Goal: Task Accomplishment & Management: Manage account settings

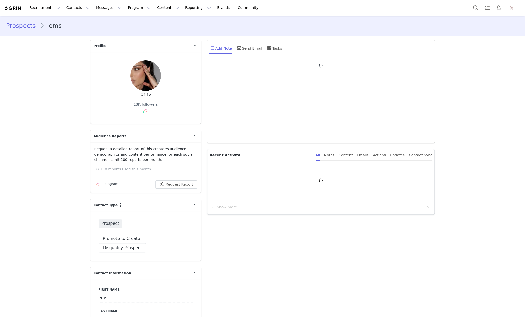
type input "+1 ([GEOGRAPHIC_DATA])"
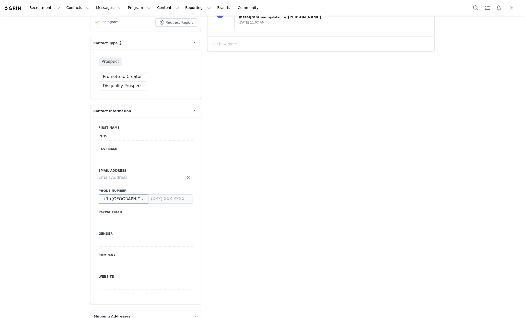
scroll to position [176, 0]
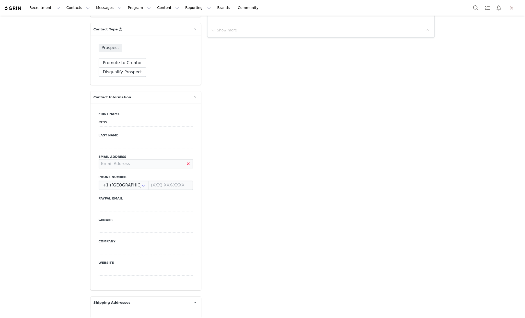
click at [111, 159] on input at bounding box center [146, 163] width 94 height 9
paste input "[PERSON_NAME][EMAIL_ADDRESS][DOMAIN_NAME] pls"
click at [22, 306] on button "Save" at bounding box center [25, 306] width 27 height 14
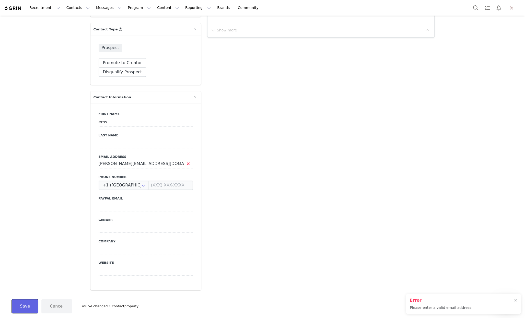
scroll to position [0, 0]
click at [168, 159] on input "emily.kerber99@gmail.com pls" at bounding box center [146, 163] width 94 height 9
type input "[PERSON_NAME][EMAIL_ADDRESS][DOMAIN_NAME]"
click at [22, 313] on button "Save" at bounding box center [25, 306] width 27 height 14
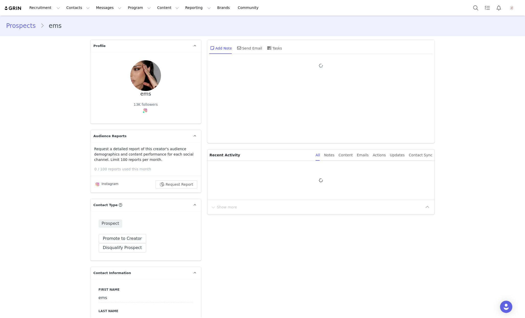
type input "+1 ([GEOGRAPHIC_DATA])"
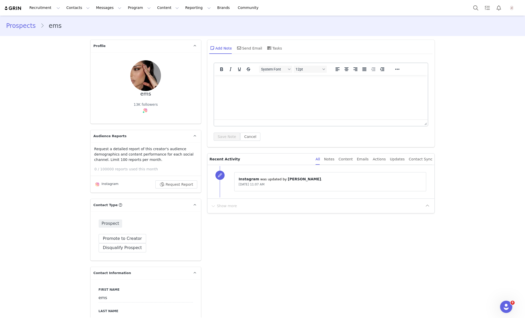
scroll to position [174, 0]
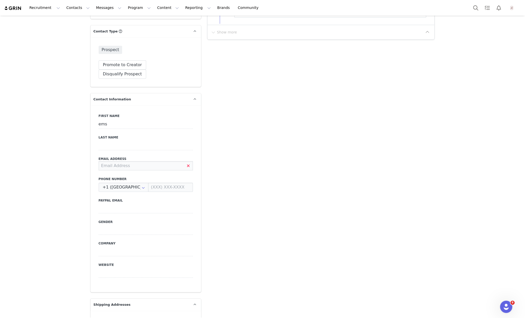
click at [104, 161] on input at bounding box center [146, 165] width 94 height 9
paste input "emily.kerber99@gmail.com pls"
type input "[PERSON_NAME][EMAIL_ADDRESS][DOMAIN_NAME]"
click at [28, 305] on button "Save" at bounding box center [25, 306] width 27 height 14
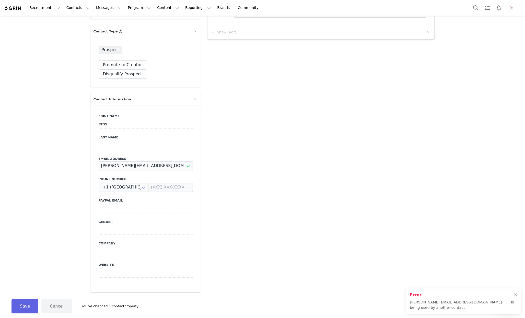
click at [126, 161] on input "[PERSON_NAME][EMAIL_ADDRESS][DOMAIN_NAME]" at bounding box center [146, 165] width 94 height 9
click at [126, 161] on input "emily.kerber99@gmail.com" at bounding box center [146, 165] width 94 height 9
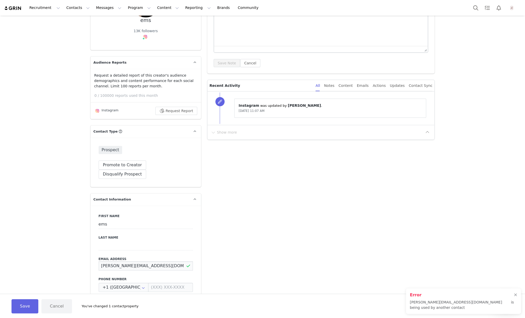
scroll to position [0, 0]
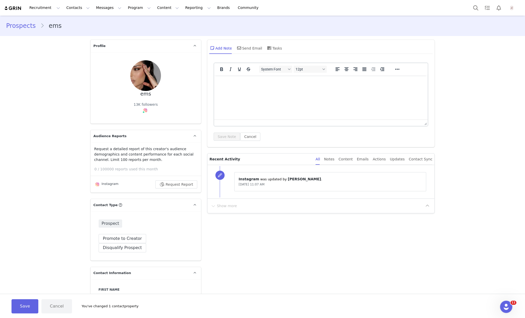
click at [27, 27] on link "Prospects" at bounding box center [23, 25] width 34 height 9
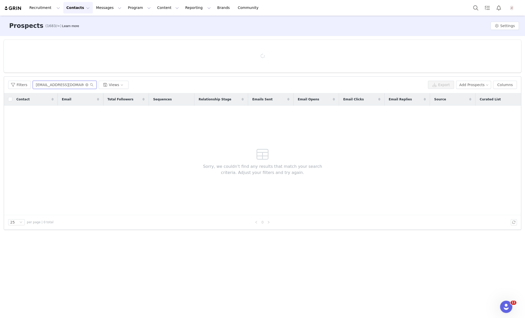
click at [50, 85] on input "jennyheysbarlow@gmail.com" at bounding box center [65, 85] width 64 height 8
paste input "emily.kerber99"
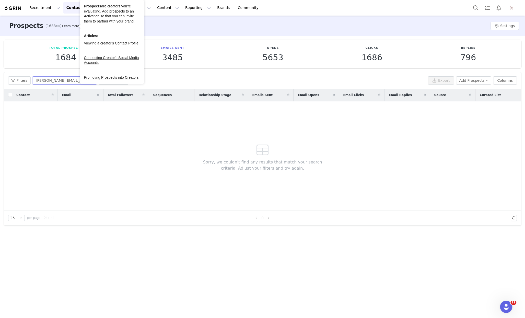
type input "emily.kerber99@gmail.com"
click at [78, 2] on button "Contacts Contacts" at bounding box center [77, 8] width 29 height 12
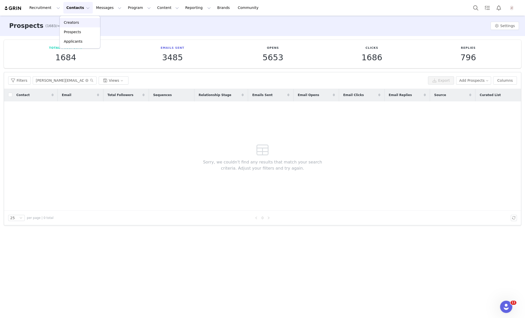
click at [72, 24] on p "Creators" at bounding box center [71, 22] width 15 height 5
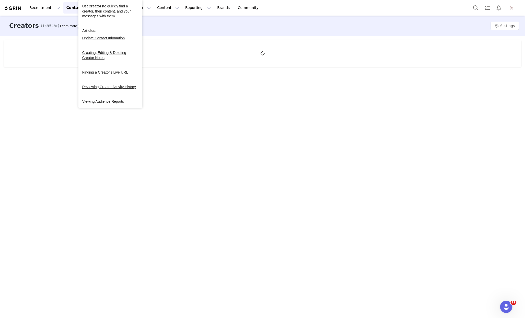
click at [56, 50] on div at bounding box center [262, 53] width 517 height 27
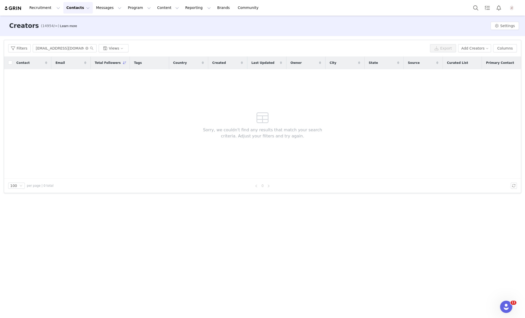
click at [55, 53] on div "Filters andrecano971@gmail.com Views Export Add Creators Columns" at bounding box center [262, 48] width 517 height 17
click at [56, 50] on input "andrecano971@gmail.com" at bounding box center [65, 48] width 64 height 8
paste input "emily.kerber99"
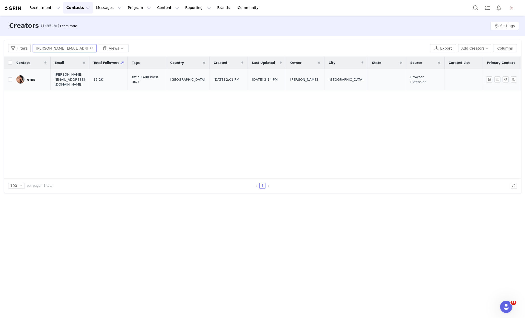
type input "emily.kerber99@gmail.com"
click at [31, 78] on div "ems" at bounding box center [31, 79] width 8 height 4
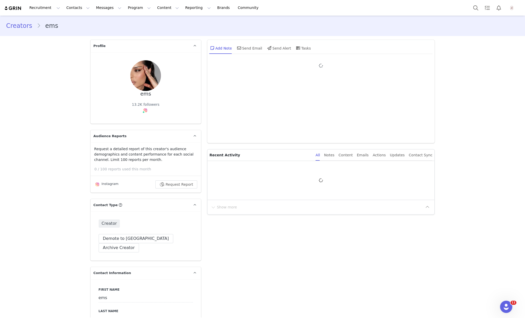
type input "+1 ([GEOGRAPHIC_DATA])"
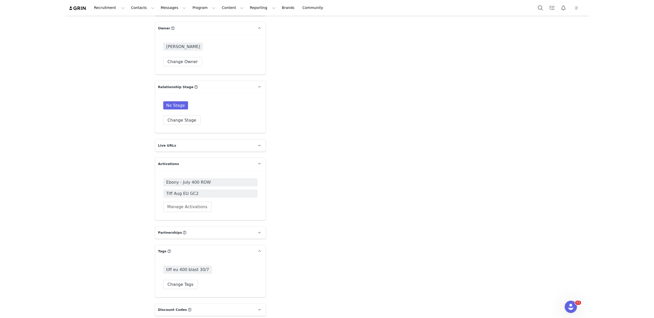
scroll to position [868, 0]
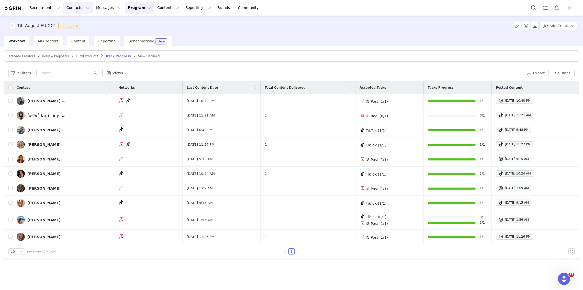
click at [70, 6] on button "Contacts Contacts" at bounding box center [77, 8] width 29 height 12
click at [73, 20] on p "Creators" at bounding box center [71, 22] width 15 height 5
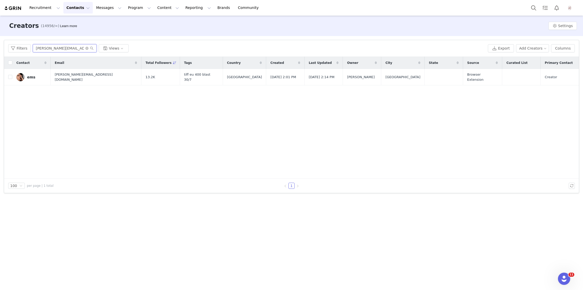
click at [71, 52] on input "emily.kerber99@gmail.com" at bounding box center [65, 48] width 64 height 8
paste input "hannahrenee@mcsaatchisocia"
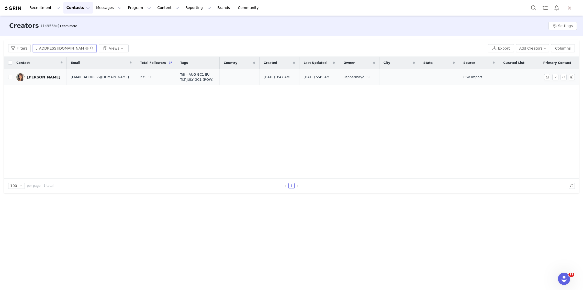
type input "hannahrenee@mcsaatchisocial.com"
click at [37, 75] on div "Hannah" at bounding box center [43, 77] width 33 height 4
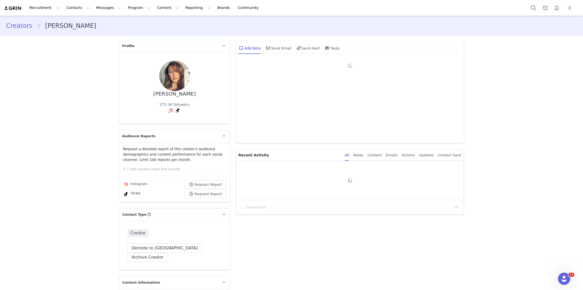
type input "+1 ([GEOGRAPHIC_DATA])"
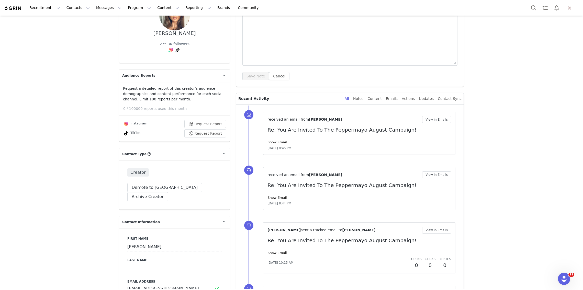
scroll to position [16, 0]
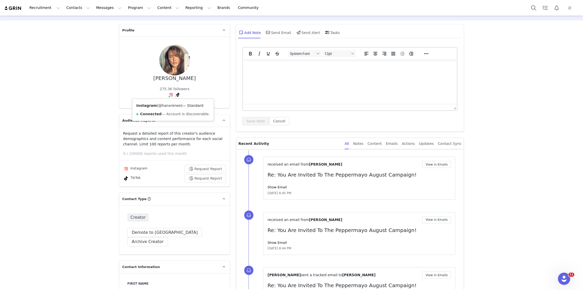
click at [170, 105] on link "@hanxrenee" at bounding box center [169, 106] width 23 height 4
click at [168, 108] on div "TikTok ( @hanxrenee ) — Personal/Creator Not Connected — No Content or Insights…" at bounding box center [177, 118] width 85 height 38
click at [169, 106] on link "@hanxrenee" at bounding box center [164, 106] width 23 height 4
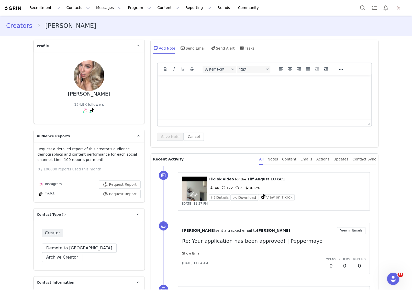
scroll to position [18, 0]
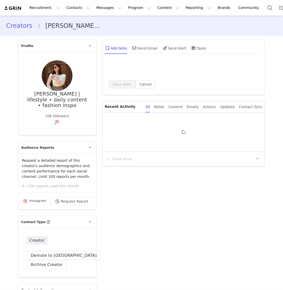
type input "+1 ([GEOGRAPHIC_DATA])"
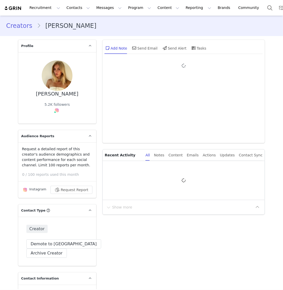
type input "+1 ([GEOGRAPHIC_DATA])"
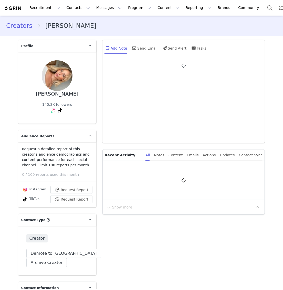
type input "+1 ([GEOGRAPHIC_DATA])"
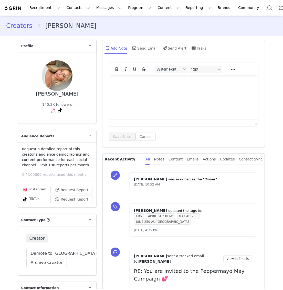
click at [189, 202] on div "⁨ [PERSON_NAME] ⁩ updated the tags to: EBS APRIL GC2 ROW MAY AU 250 JUNE 250 AU…" at bounding box center [190, 221] width 150 height 46
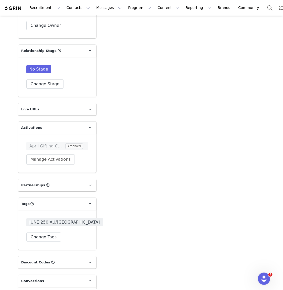
scroll to position [929, 0]
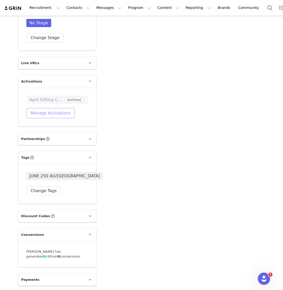
click at [54, 117] on button "Manage Activations" at bounding box center [50, 113] width 48 height 10
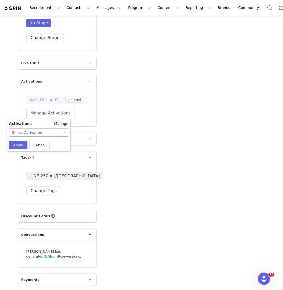
click at [52, 129] on div "Select Activation" at bounding box center [37, 133] width 50 height 8
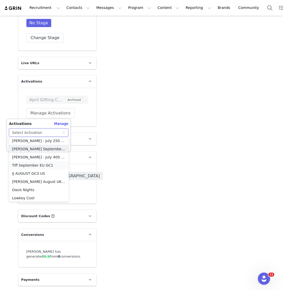
scroll to position [329, 0]
click at [45, 165] on li "Tiff September EU GC1" at bounding box center [39, 166] width 60 height 8
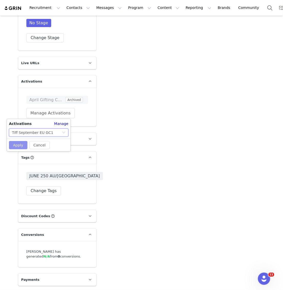
click at [22, 147] on button "Apply" at bounding box center [18, 145] width 18 height 8
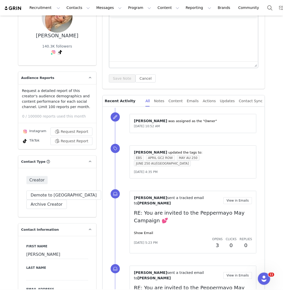
scroll to position [58, 0]
